Goal: Use online tool/utility: Utilize a website feature to perform a specific function

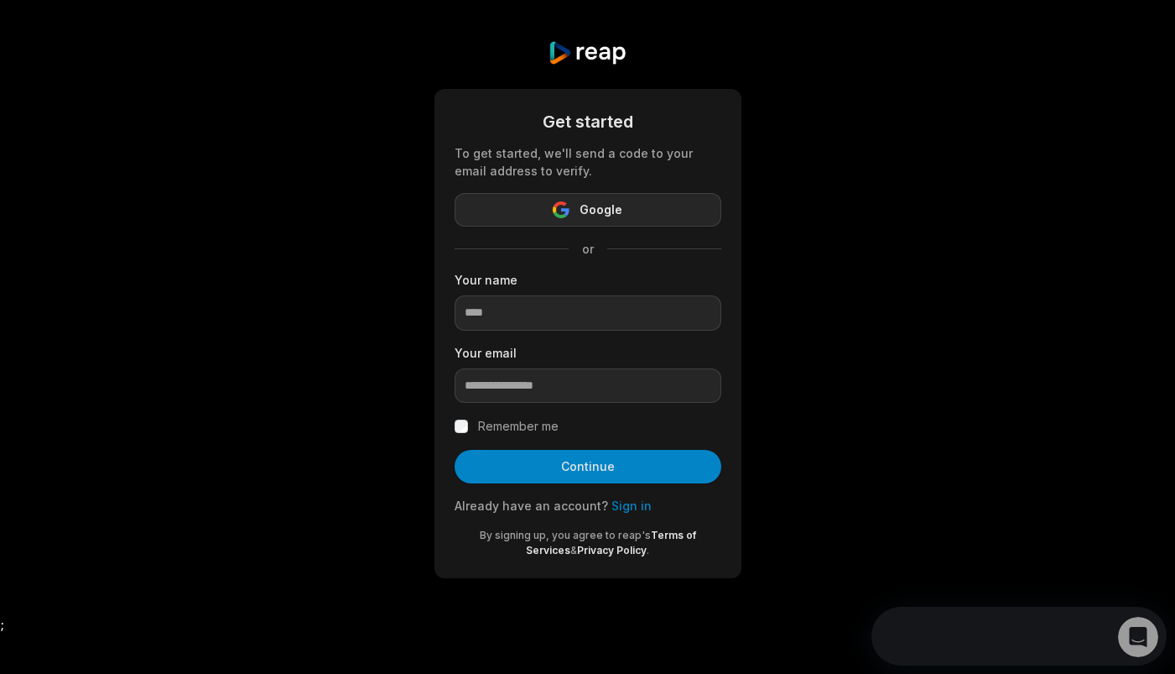
click at [641, 208] on button "Google" at bounding box center [588, 210] width 267 height 34
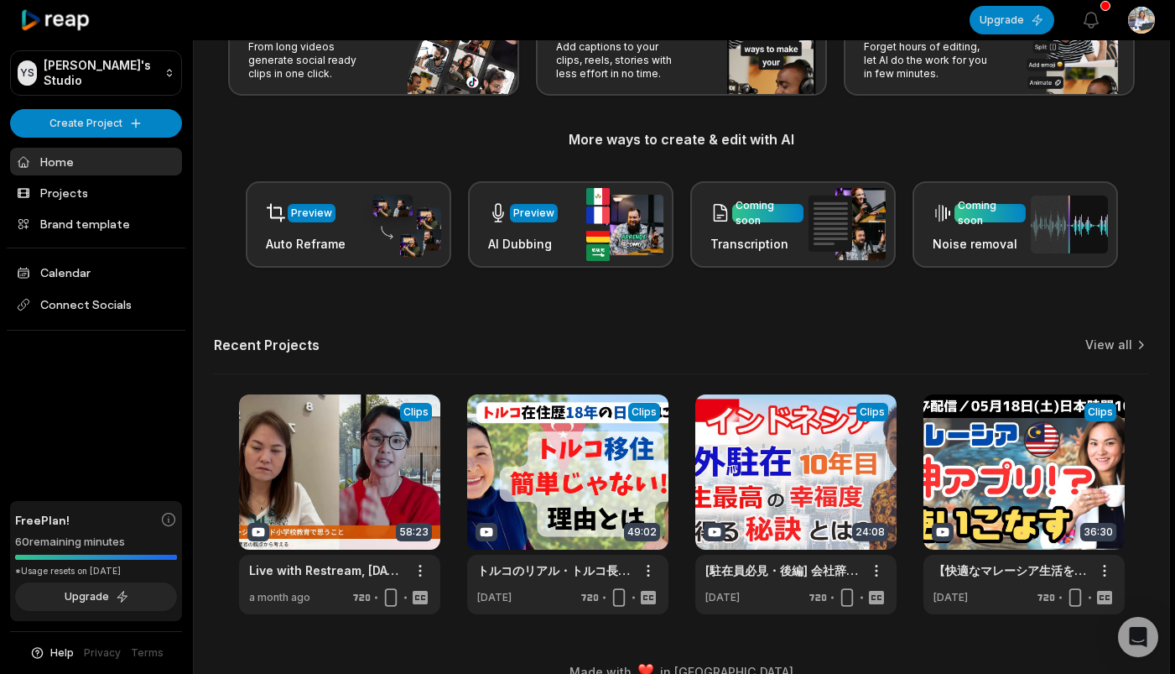
scroll to position [137, 0]
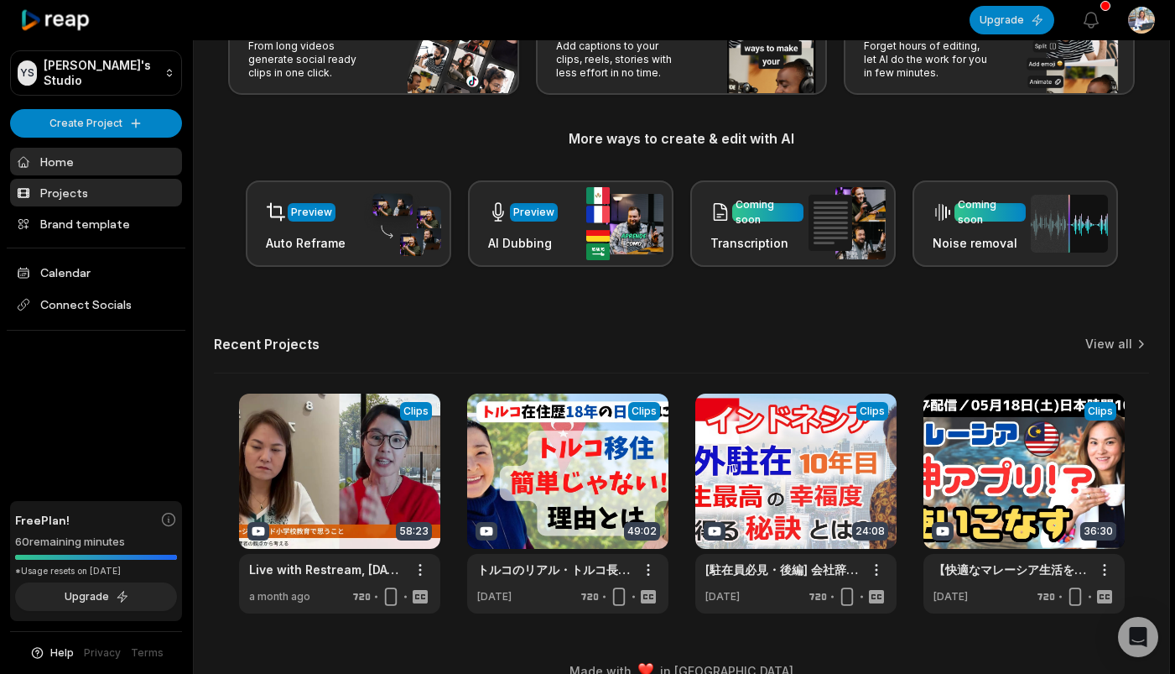
click at [88, 185] on link "Projects" at bounding box center [96, 193] width 172 height 28
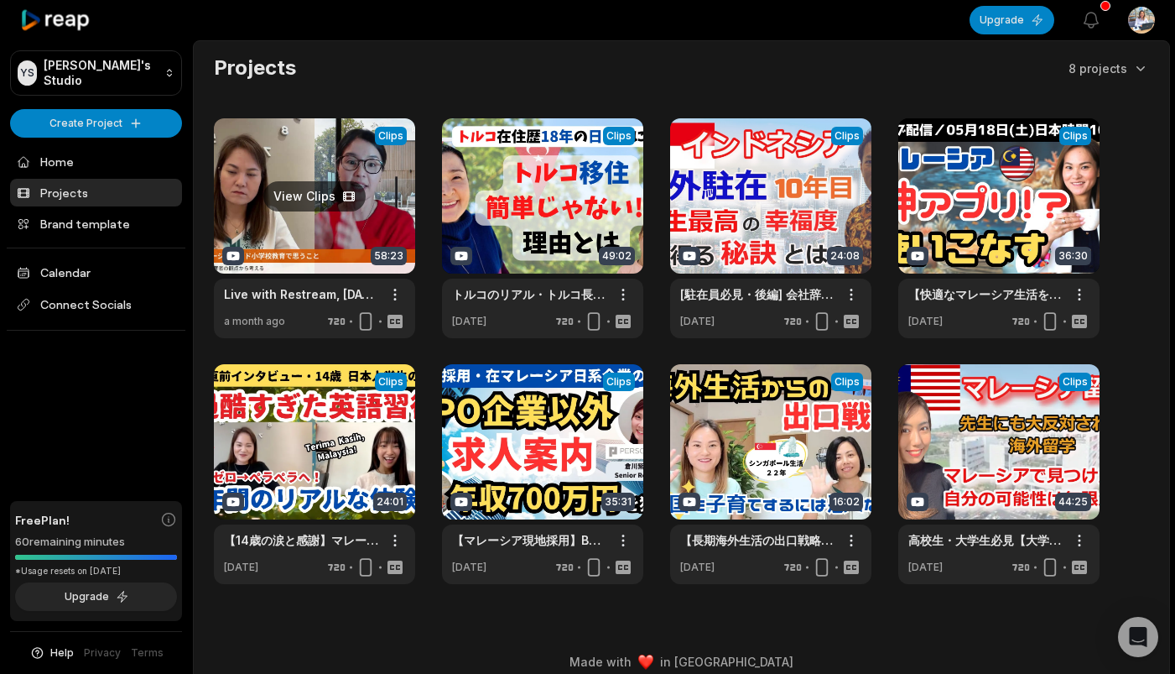
click at [312, 238] on link at bounding box center [314, 228] width 201 height 220
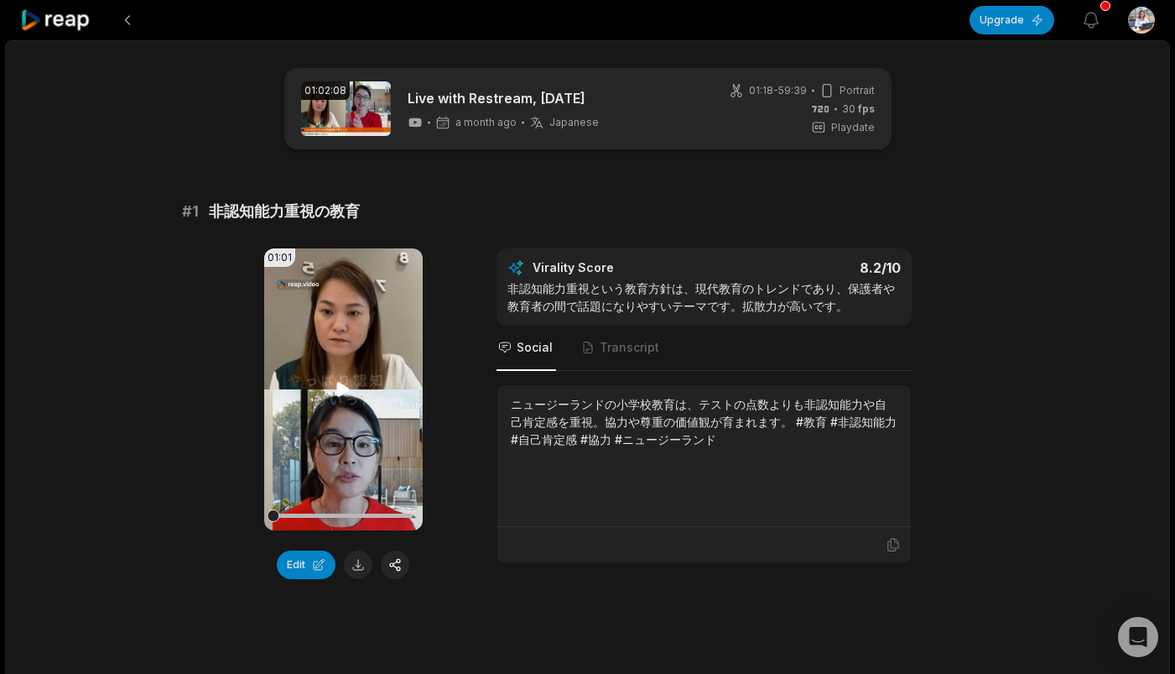
click at [382, 430] on video "Your browser does not support mp4 format." at bounding box center [343, 389] width 159 height 282
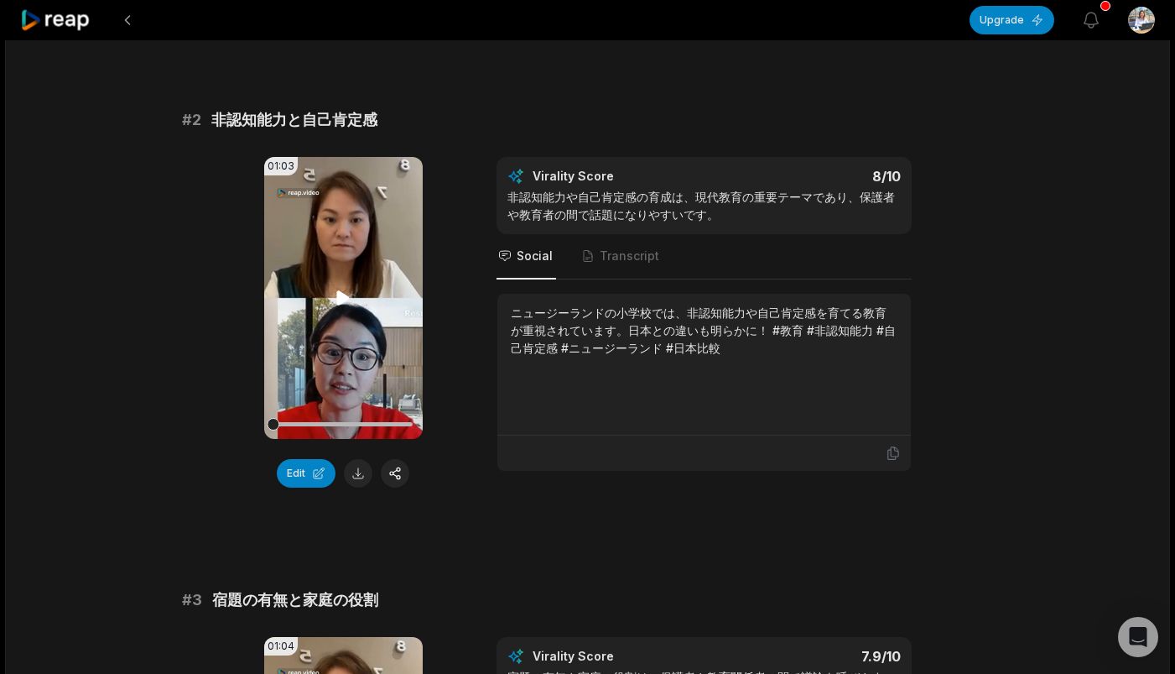
scroll to position [573, 0]
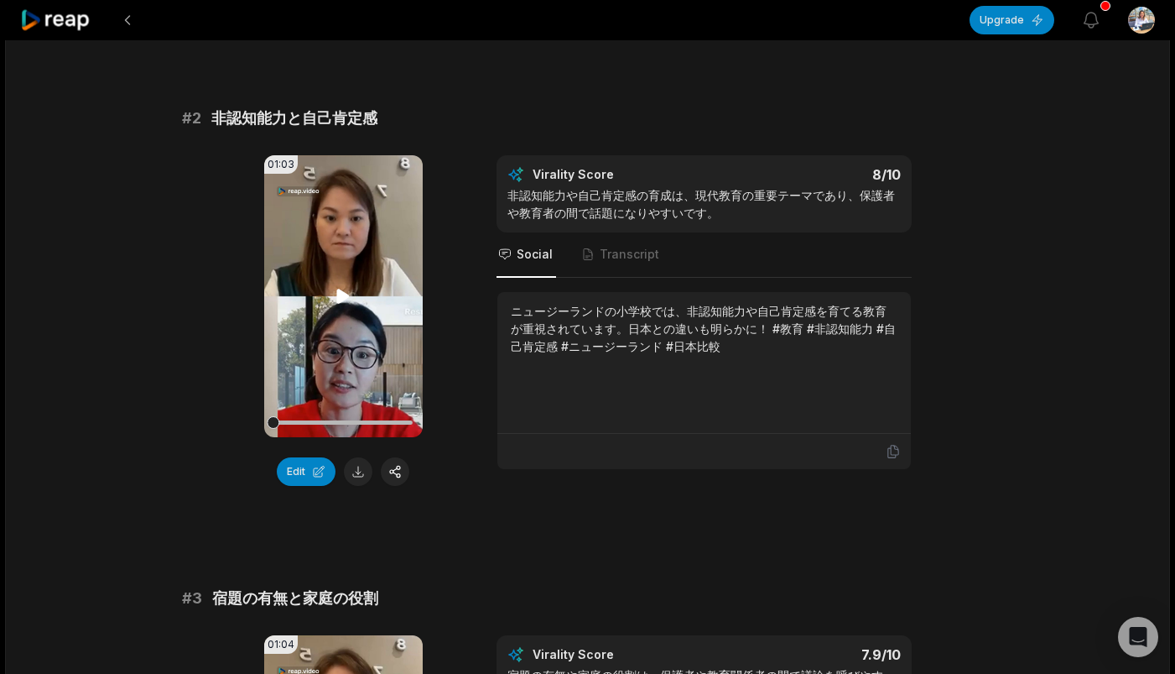
click at [350, 320] on video "Your browser does not support mp4 format." at bounding box center [343, 296] width 159 height 282
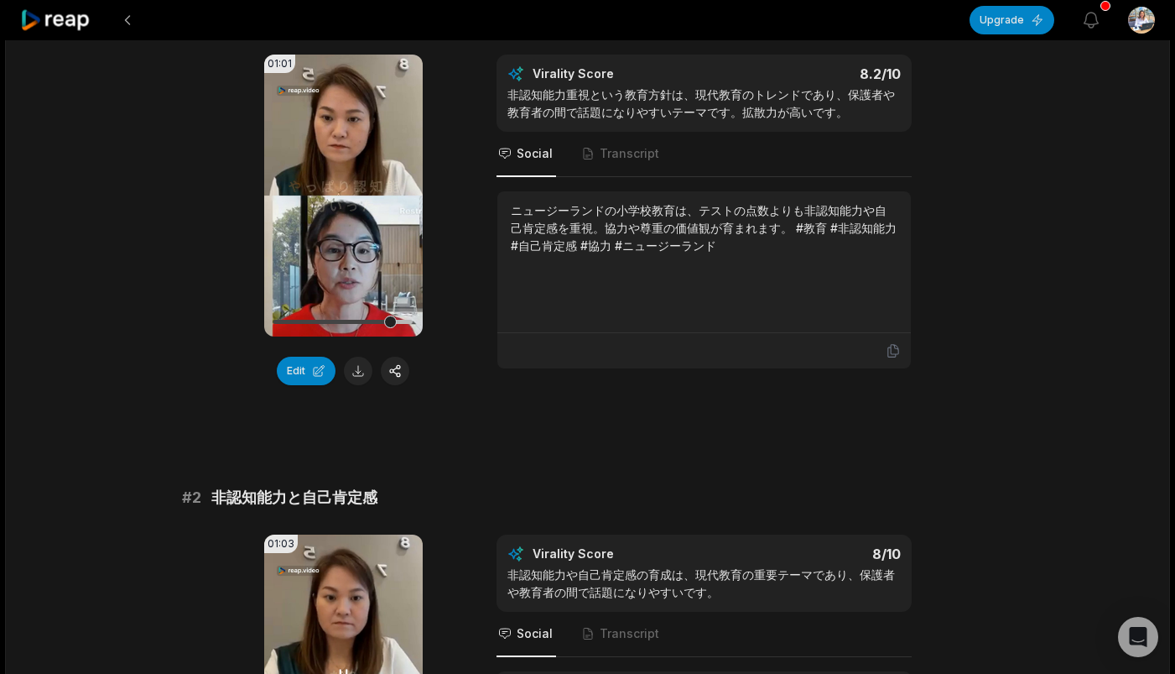
scroll to position [190, 0]
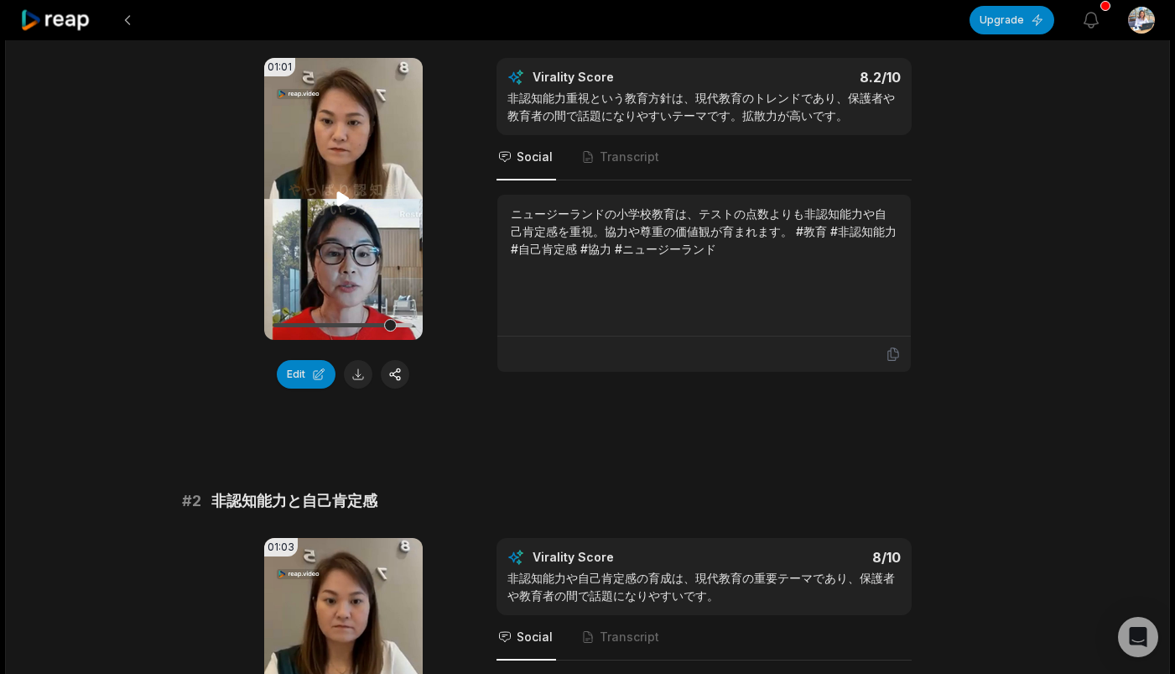
click at [347, 220] on video "Your browser does not support mp4 format." at bounding box center [343, 199] width 159 height 282
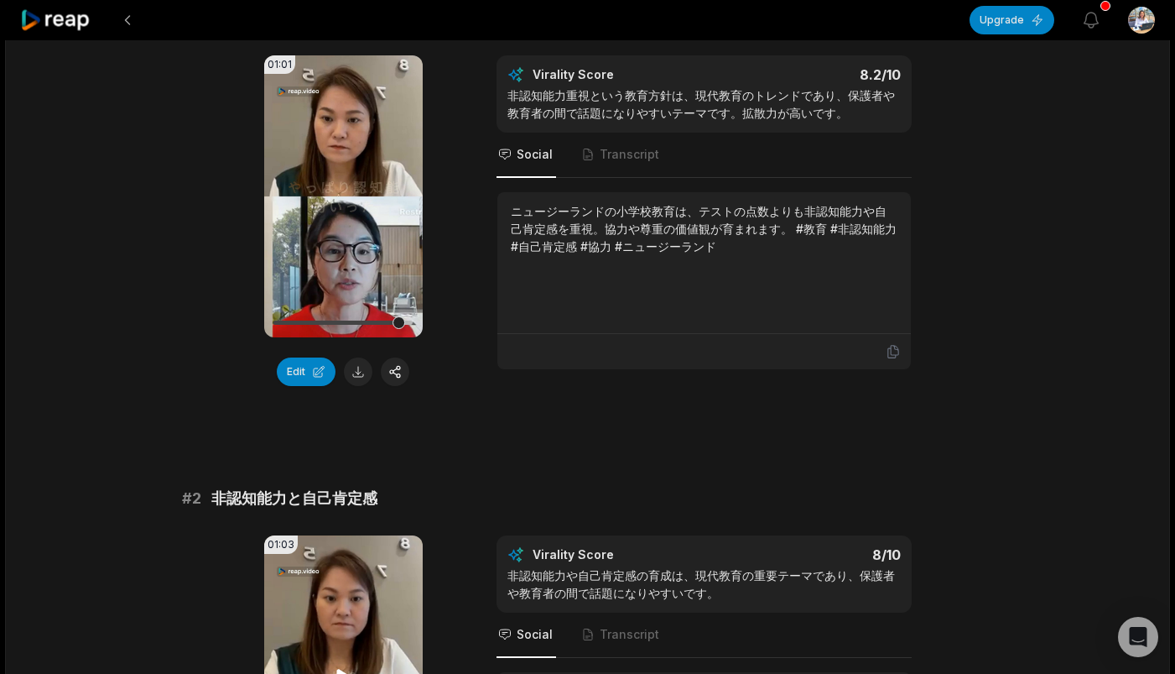
scroll to position [143, 0]
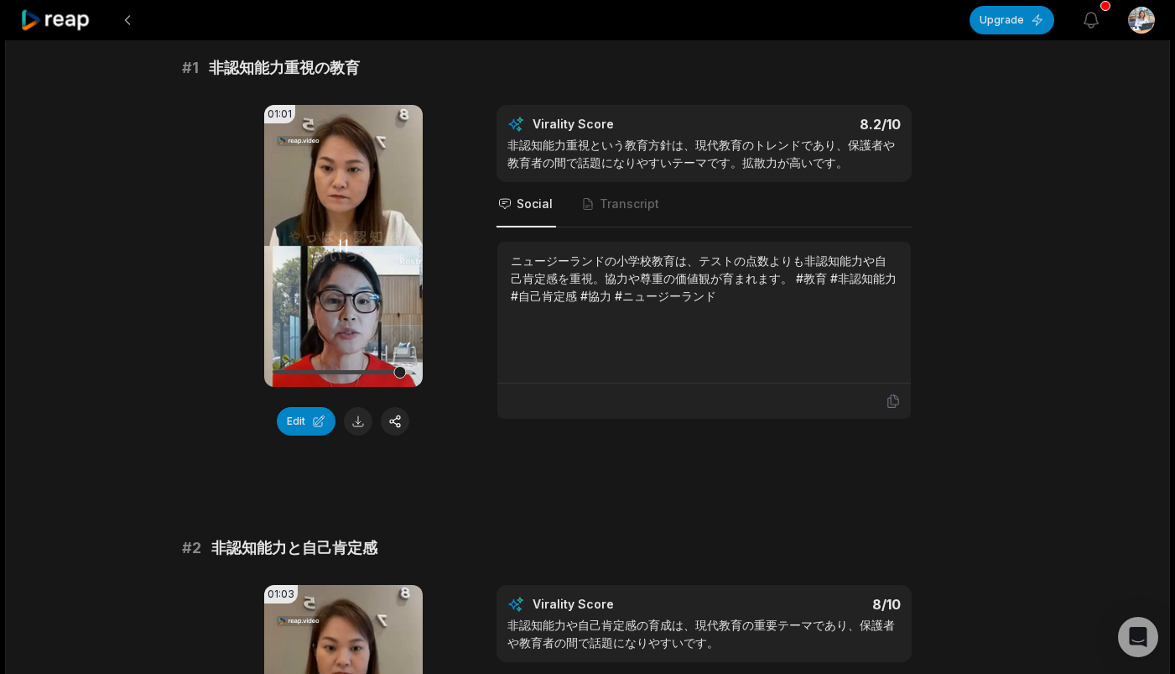
click at [338, 248] on icon at bounding box center [343, 246] width 20 height 20
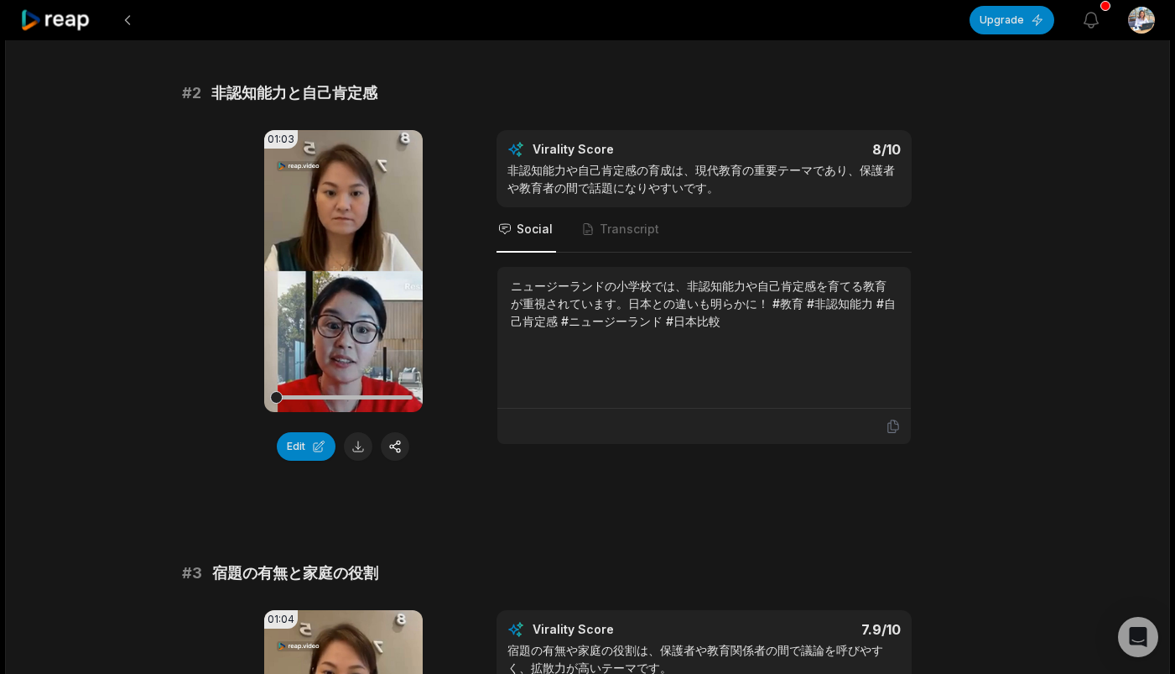
scroll to position [601, 0]
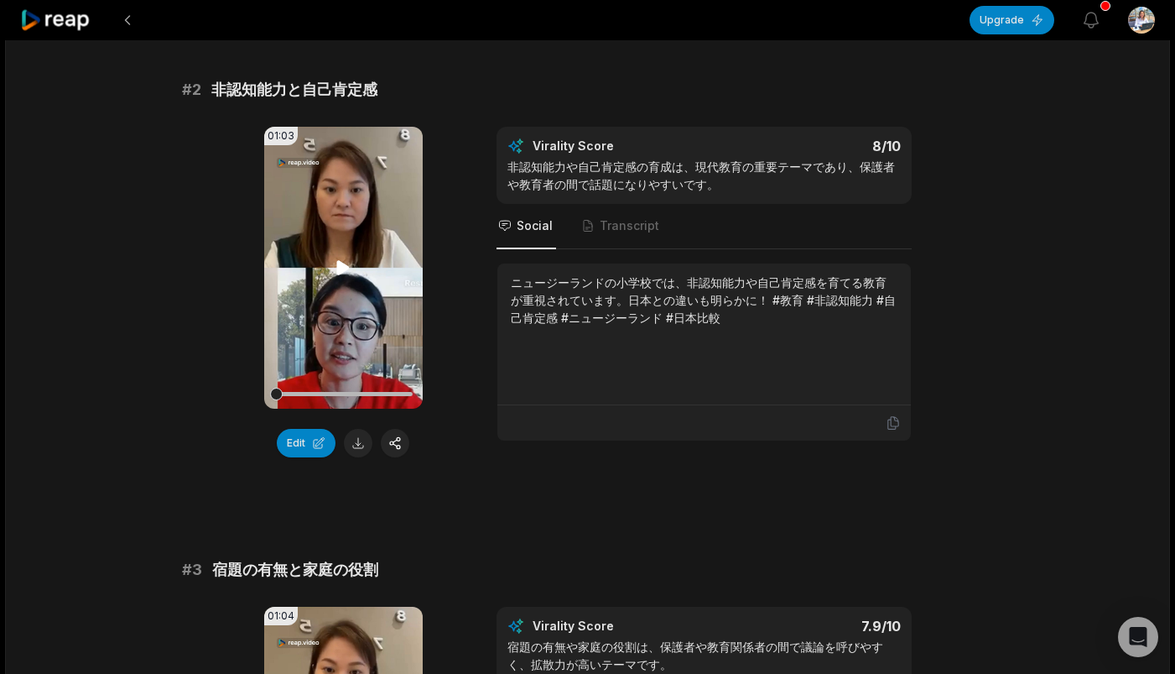
click at [338, 273] on icon at bounding box center [343, 267] width 13 height 14
click at [344, 263] on icon at bounding box center [343, 268] width 20 height 20
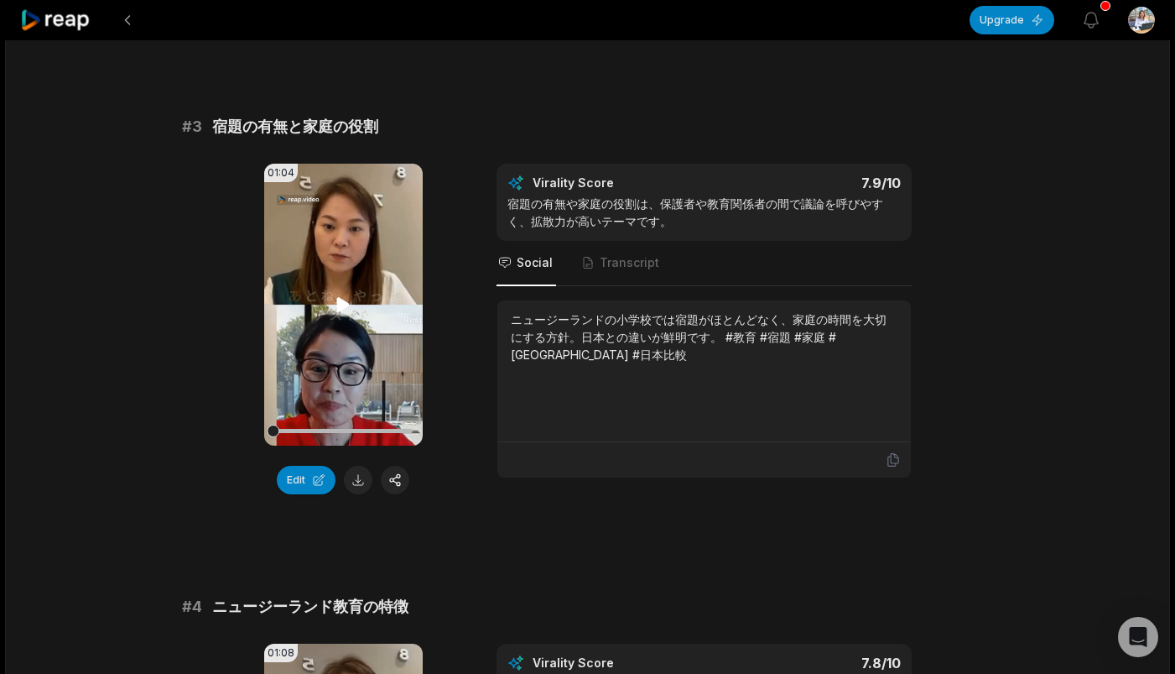
scroll to position [1056, 0]
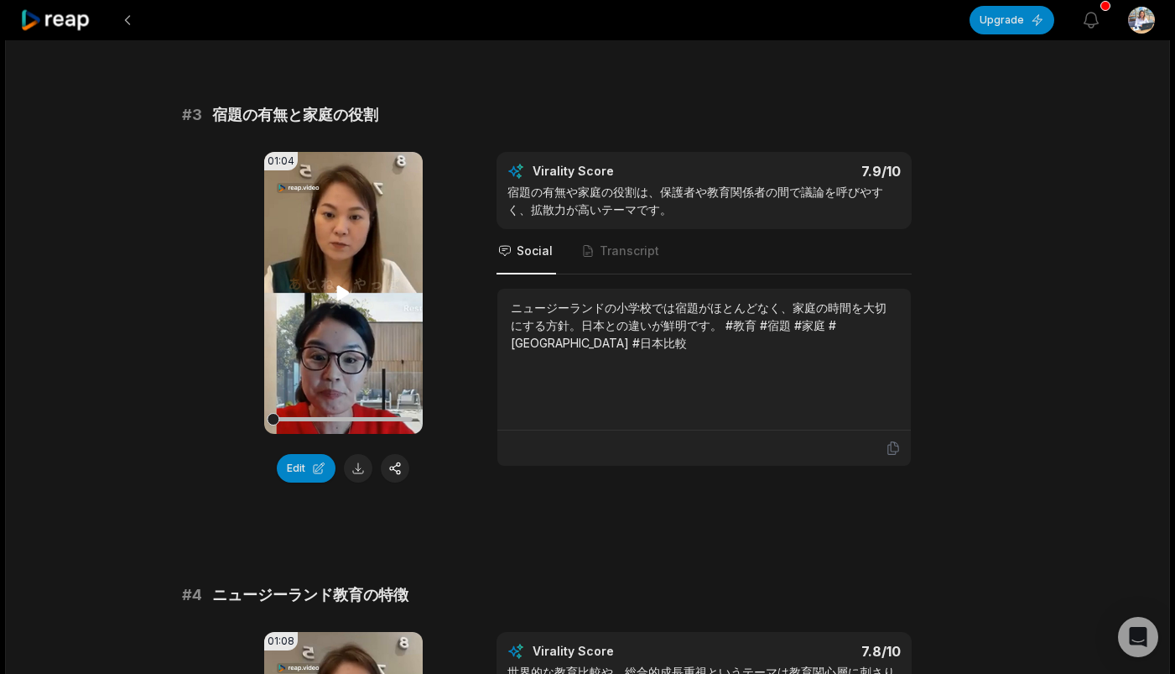
click at [341, 288] on icon at bounding box center [343, 292] width 13 height 14
click at [341, 296] on icon at bounding box center [344, 292] width 7 height 11
click at [341, 296] on icon at bounding box center [343, 292] width 13 height 14
click at [356, 472] on button at bounding box center [358, 468] width 29 height 29
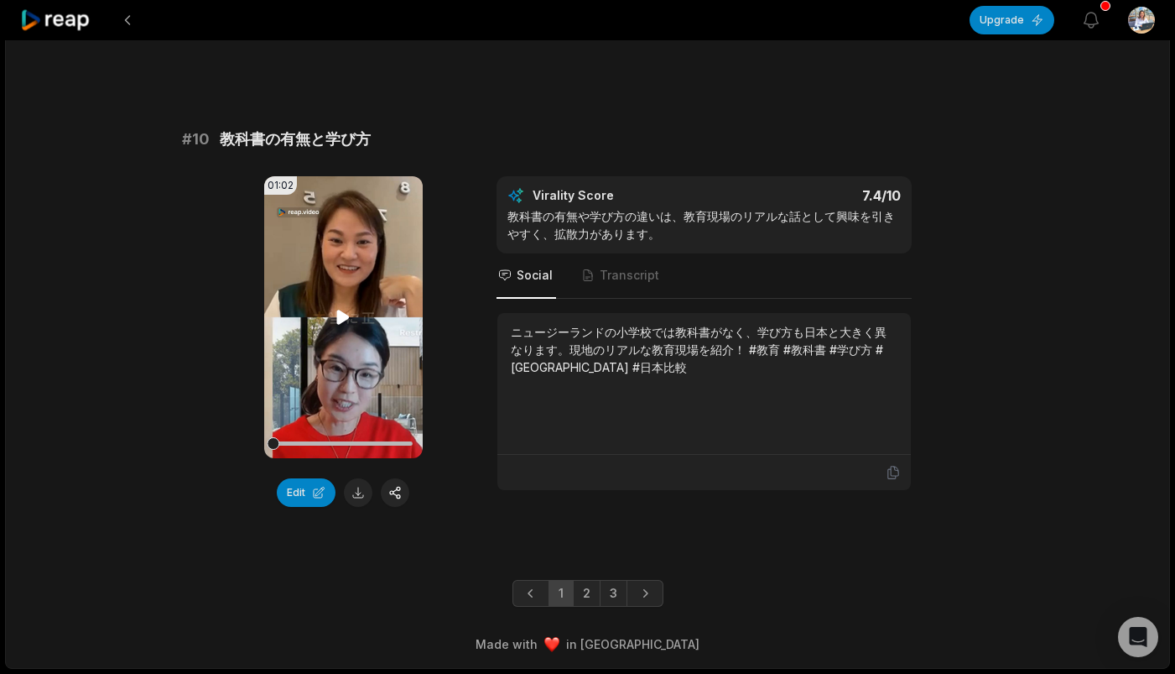
scroll to position [4392, 0]
click at [340, 317] on icon at bounding box center [343, 317] width 13 height 14
click at [643, 588] on icon "Next page" at bounding box center [645, 593] width 17 height 17
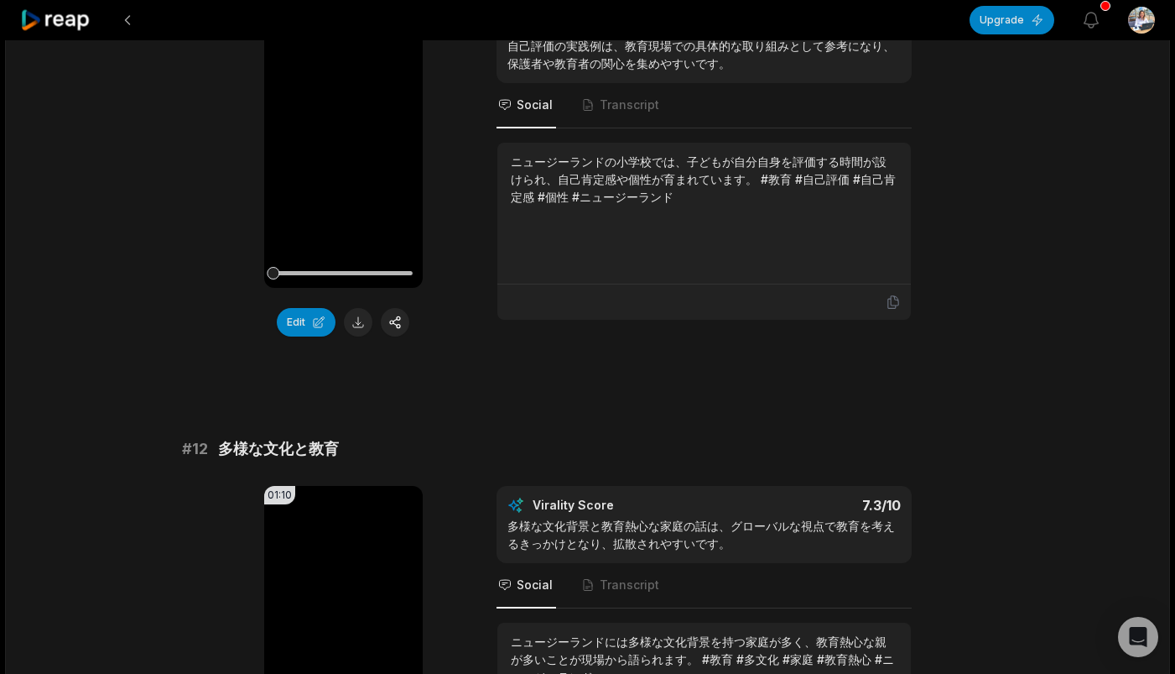
scroll to position [244, 0]
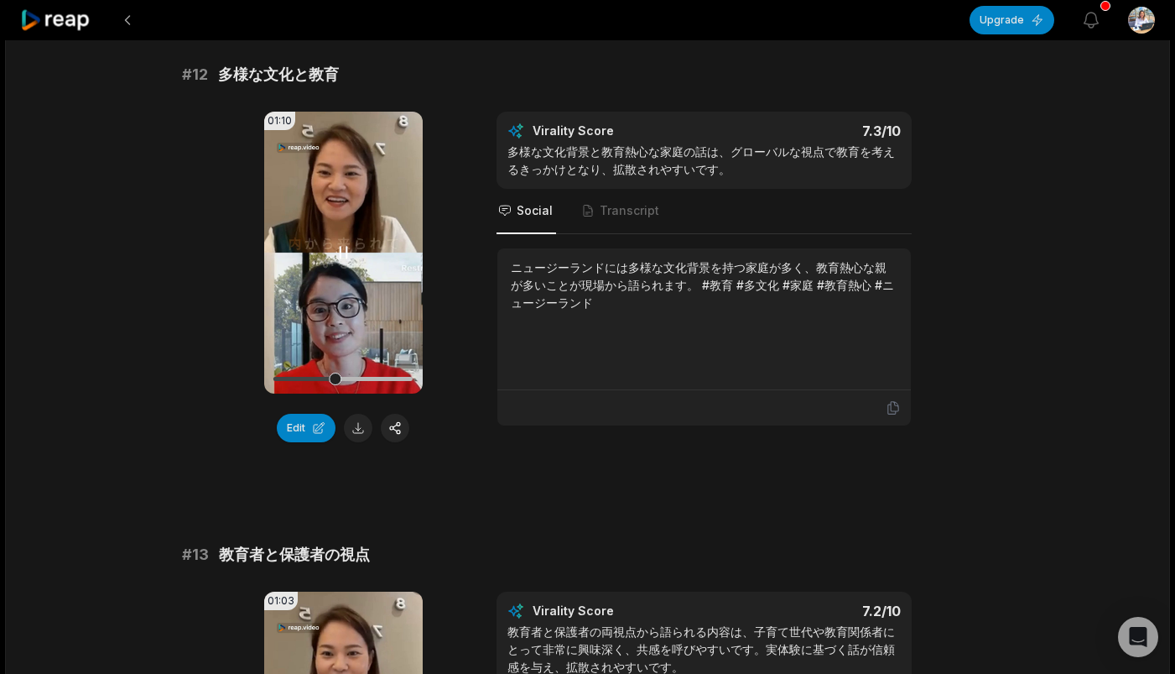
scroll to position [619, 0]
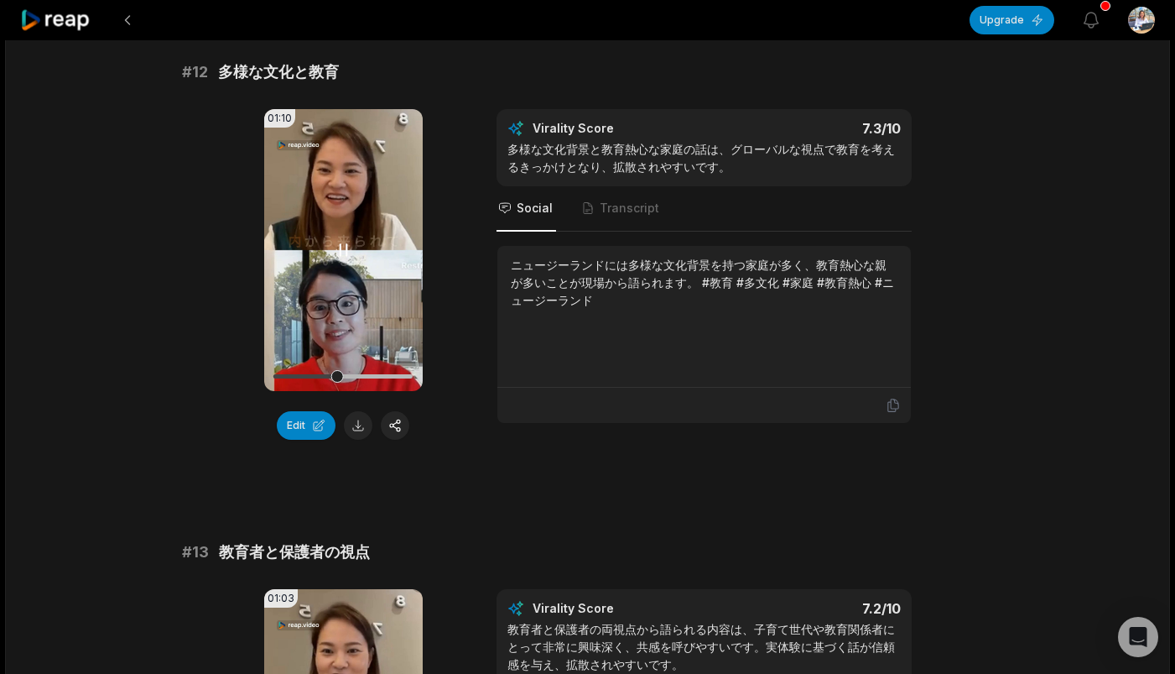
click at [345, 258] on icon at bounding box center [343, 250] width 20 height 20
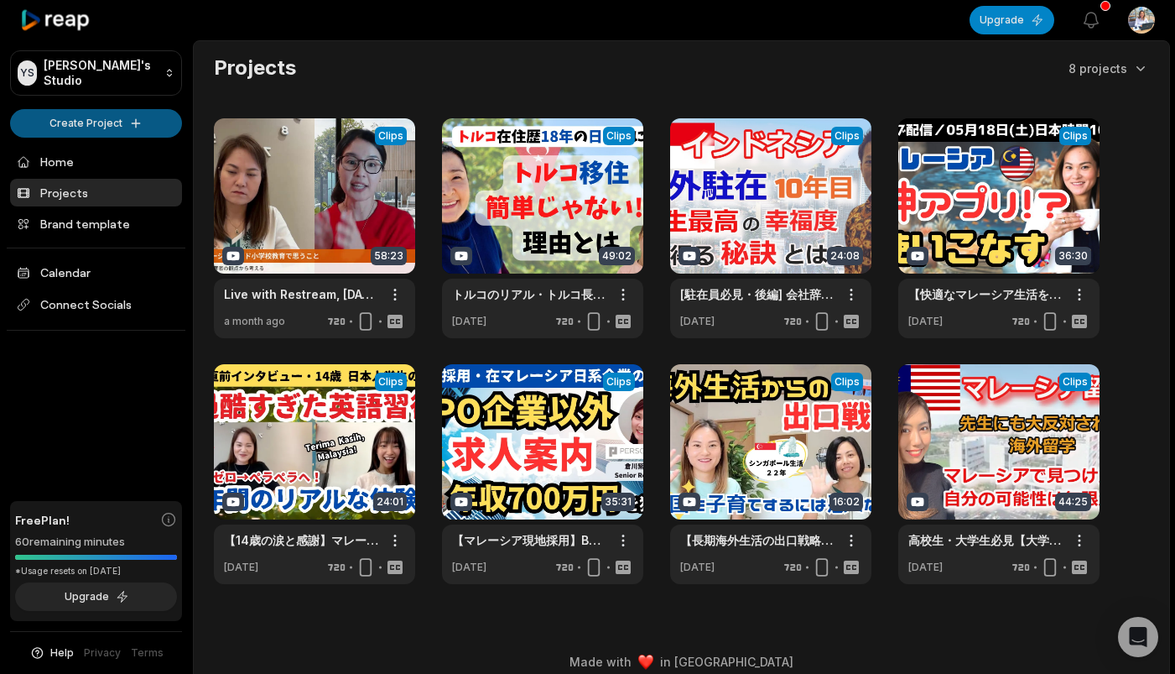
click at [89, 113] on html "YS Yuko's Studio Create Project Home Projects Brand template Calendar Connect S…" at bounding box center [587, 337] width 1175 height 674
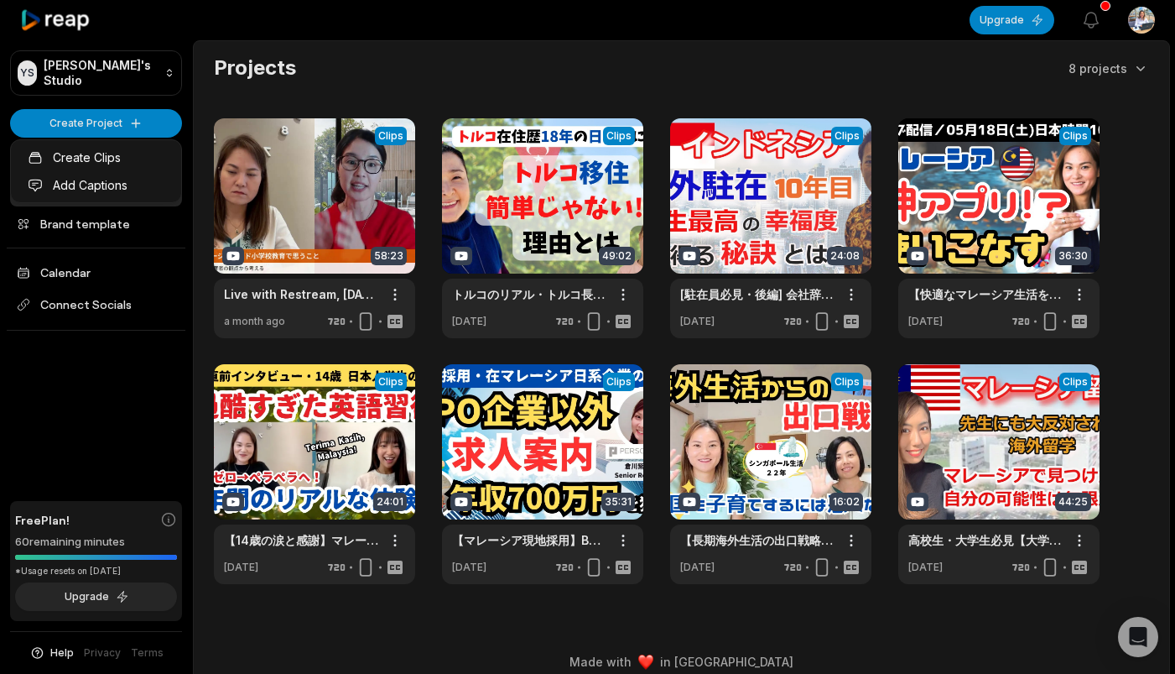
click at [115, 128] on html "YS Yuko's Studio Create Project Home Projects Brand template Calendar Connect S…" at bounding box center [587, 337] width 1175 height 674
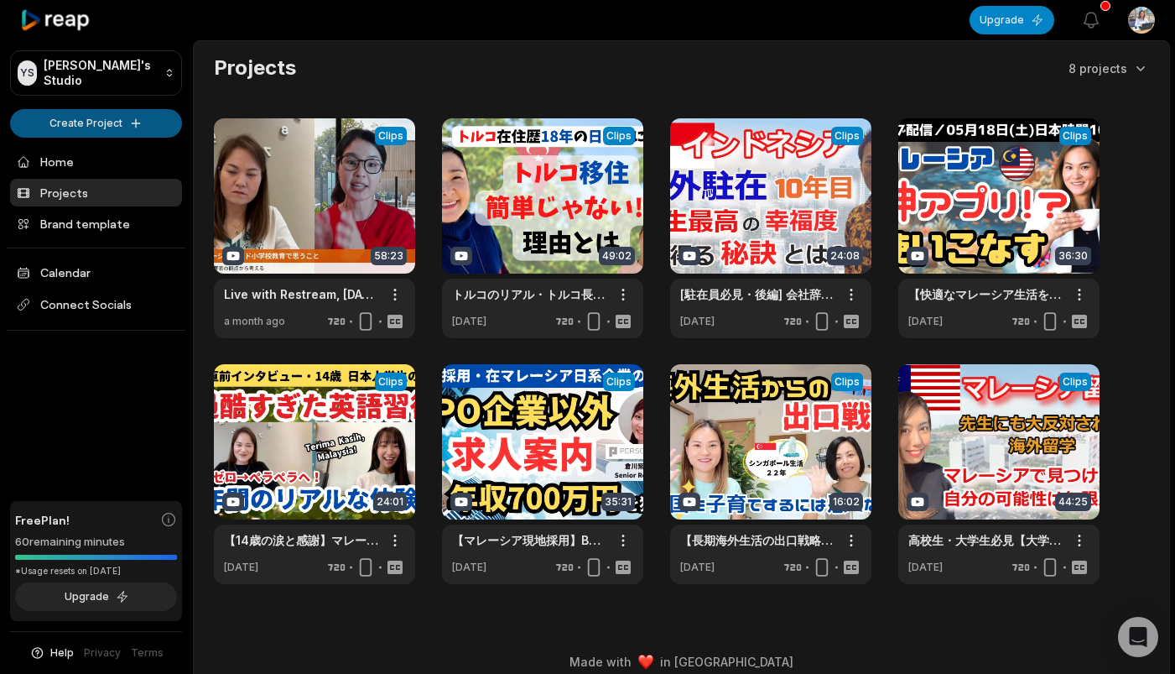
click at [140, 115] on html "YS Yuko's Studio Create Project Home Projects Brand template Calendar Connect S…" at bounding box center [587, 337] width 1175 height 674
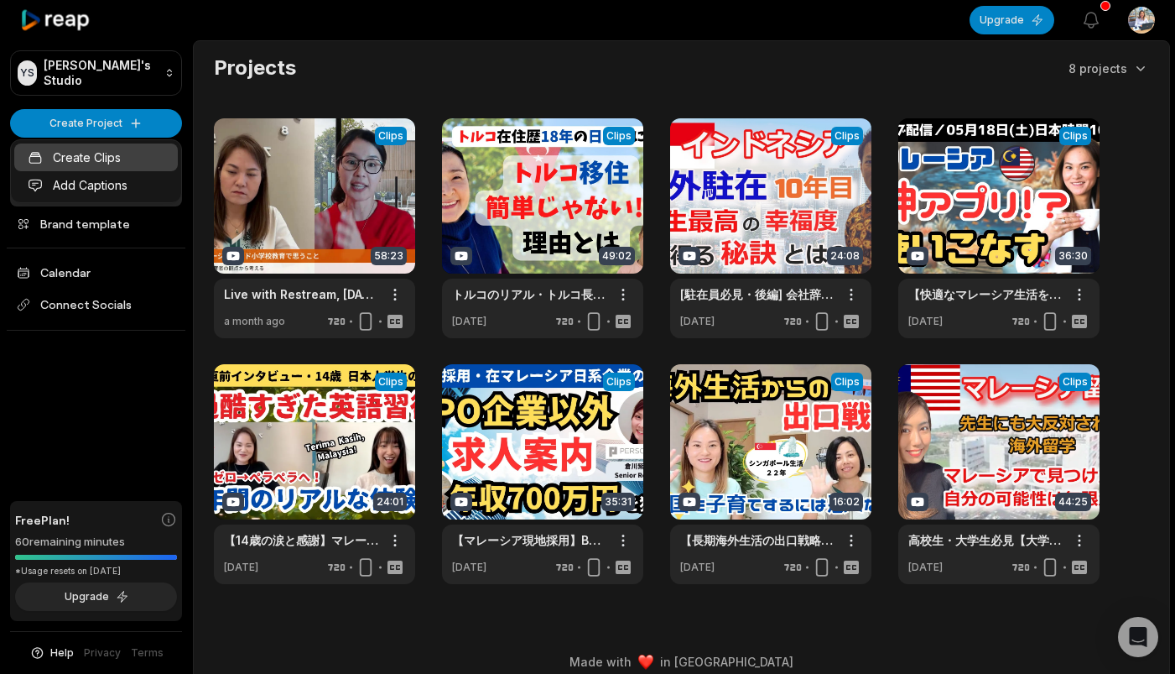
click at [123, 157] on link "Create Clips" at bounding box center [96, 157] width 164 height 28
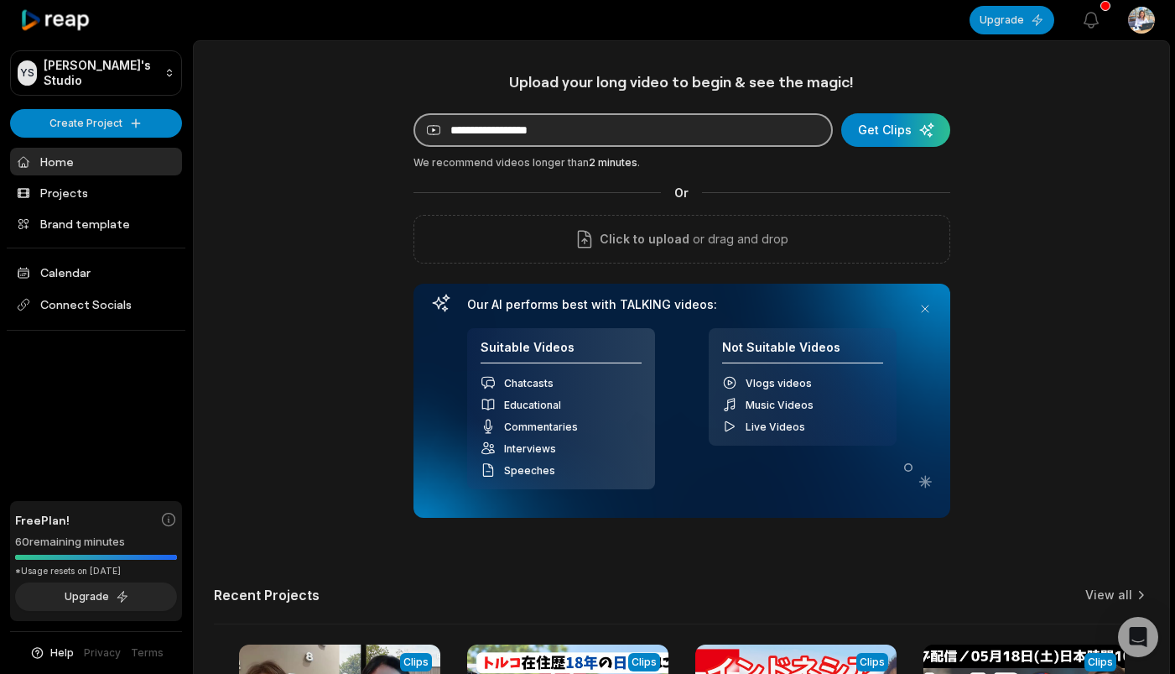
click at [568, 124] on input at bounding box center [623, 130] width 419 height 34
paste input "**********"
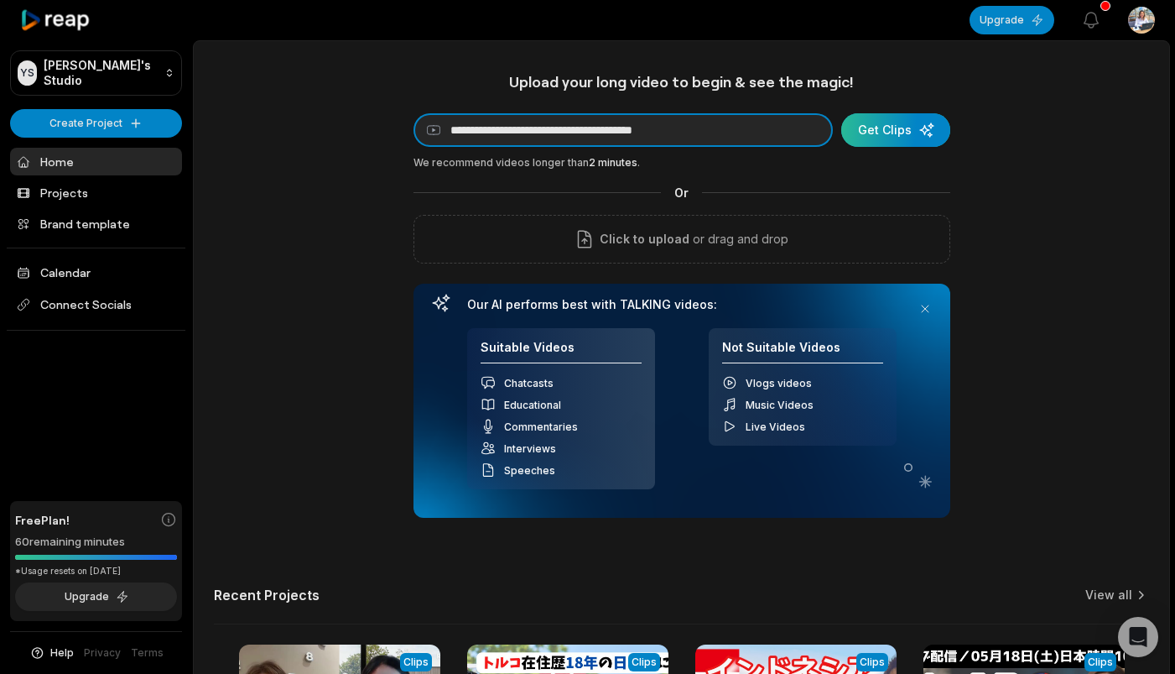
type input "**********"
click at [861, 144] on div "submit" at bounding box center [895, 130] width 109 height 34
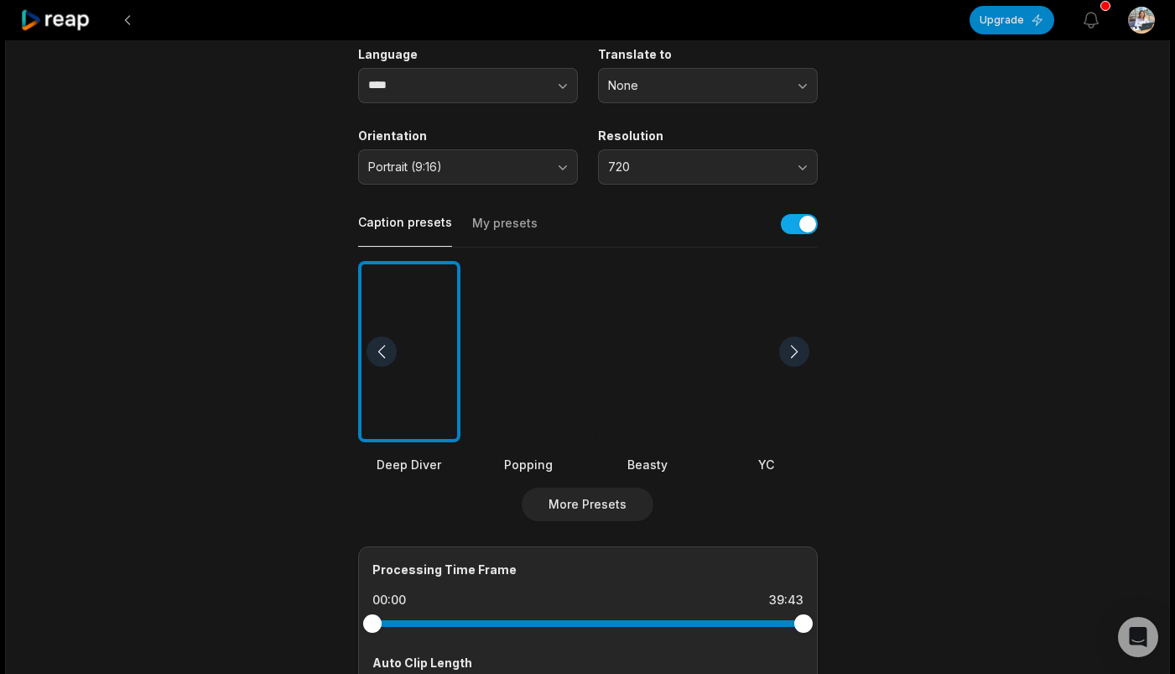
scroll to position [239, 0]
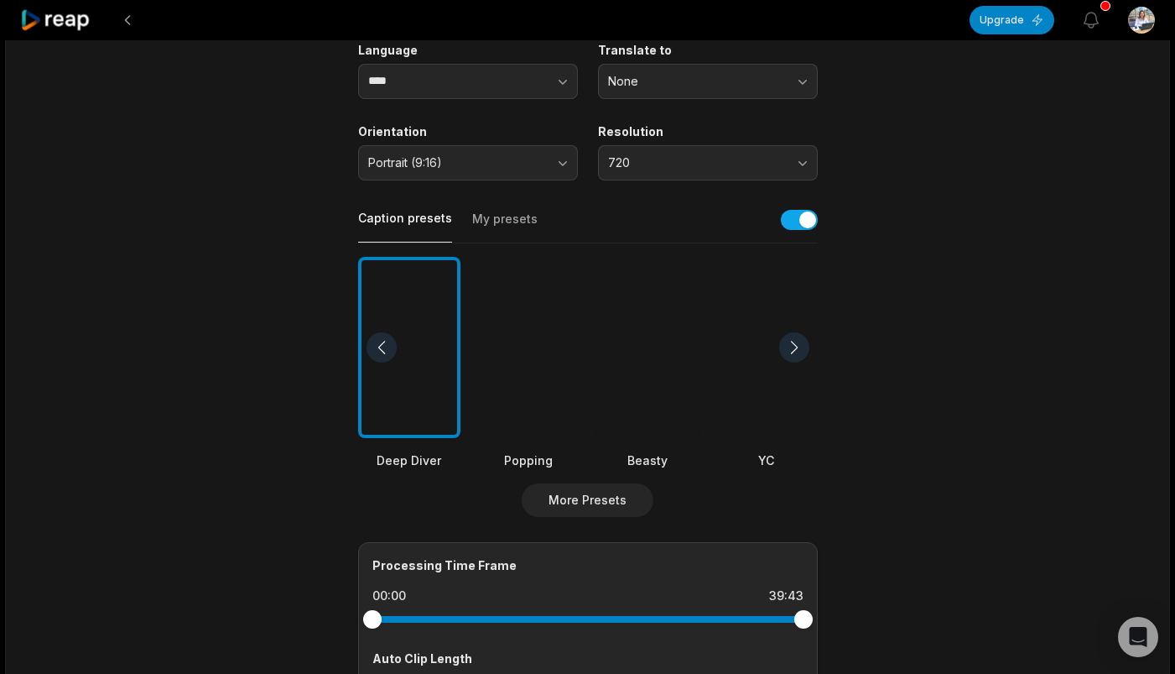
click at [798, 341] on div at bounding box center [794, 347] width 30 height 30
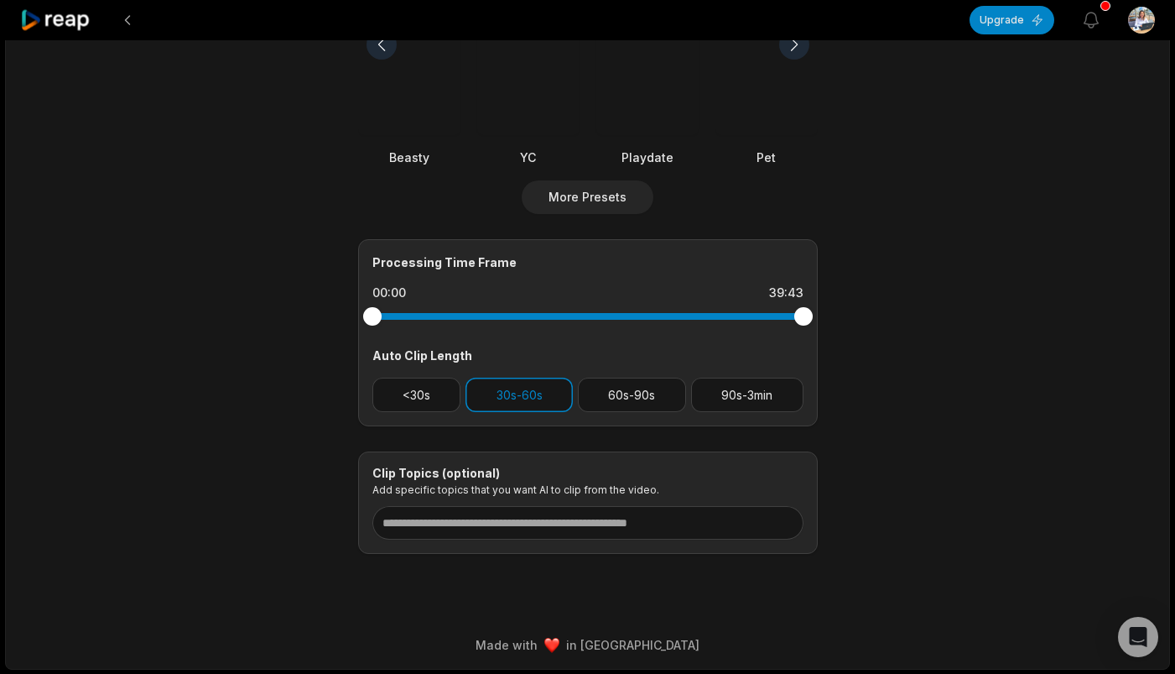
scroll to position [541, 0]
drag, startPoint x: 377, startPoint y: 316, endPoint x: 398, endPoint y: 316, distance: 20.1
click at [398, 316] on div at bounding box center [397, 317] width 18 height 18
click at [814, 315] on div "Processing Time Frame 02:21 39:43 Auto Clip Length <30s 30s-60s 60s-90s 90s-3min" at bounding box center [588, 333] width 460 height 187
click at [638, 403] on button "60s-90s" at bounding box center [632, 395] width 108 height 34
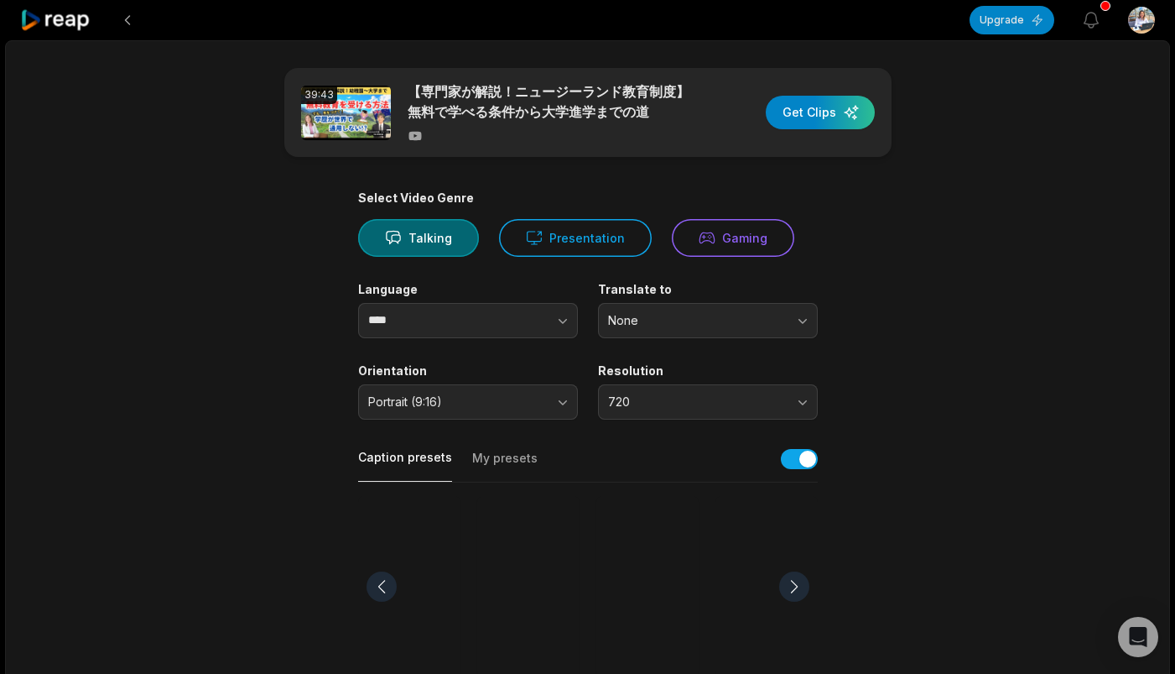
scroll to position [0, 0]
click at [817, 112] on div "button" at bounding box center [820, 113] width 109 height 34
